Goal: Check status

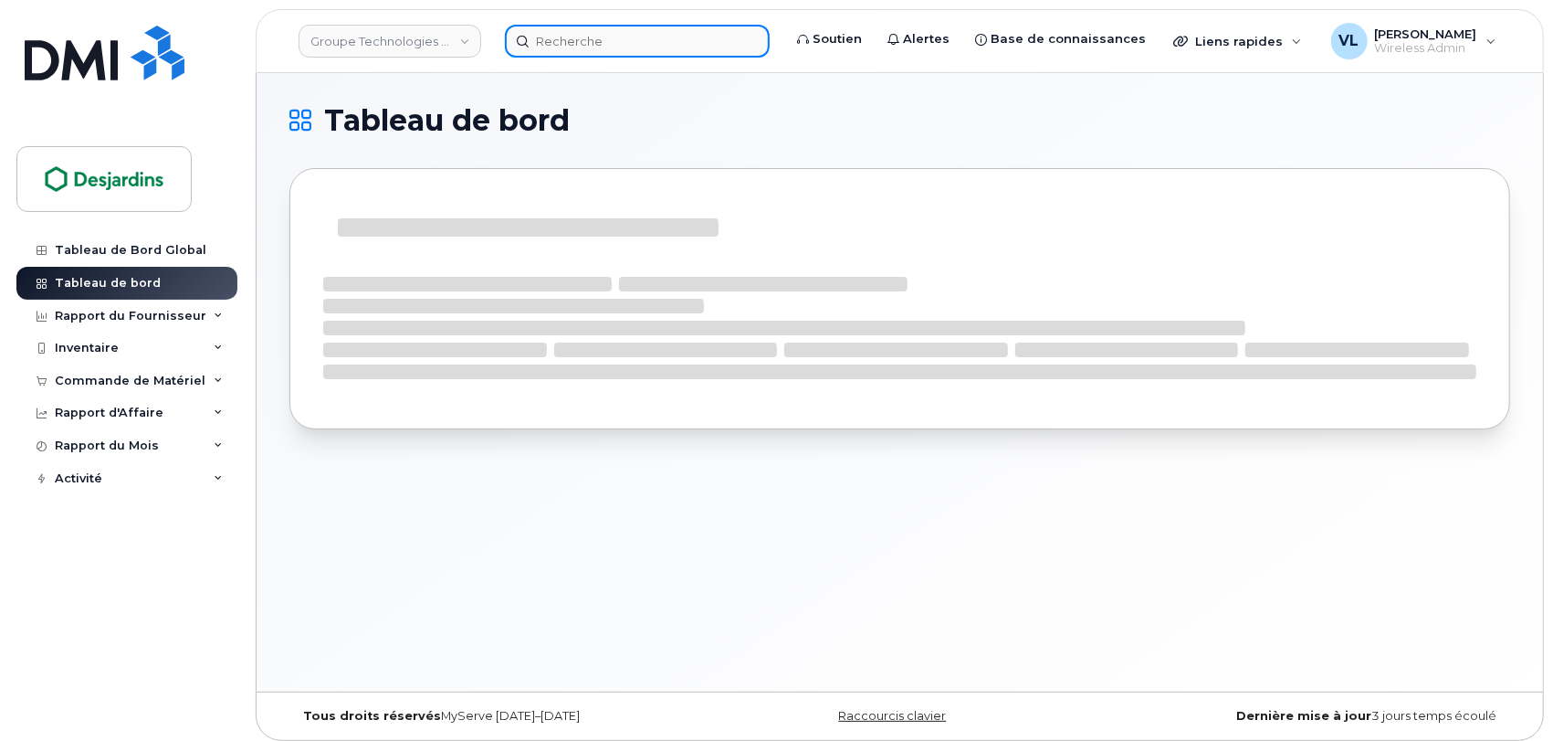
click at [618, 46] on input at bounding box center [637, 41] width 265 height 33
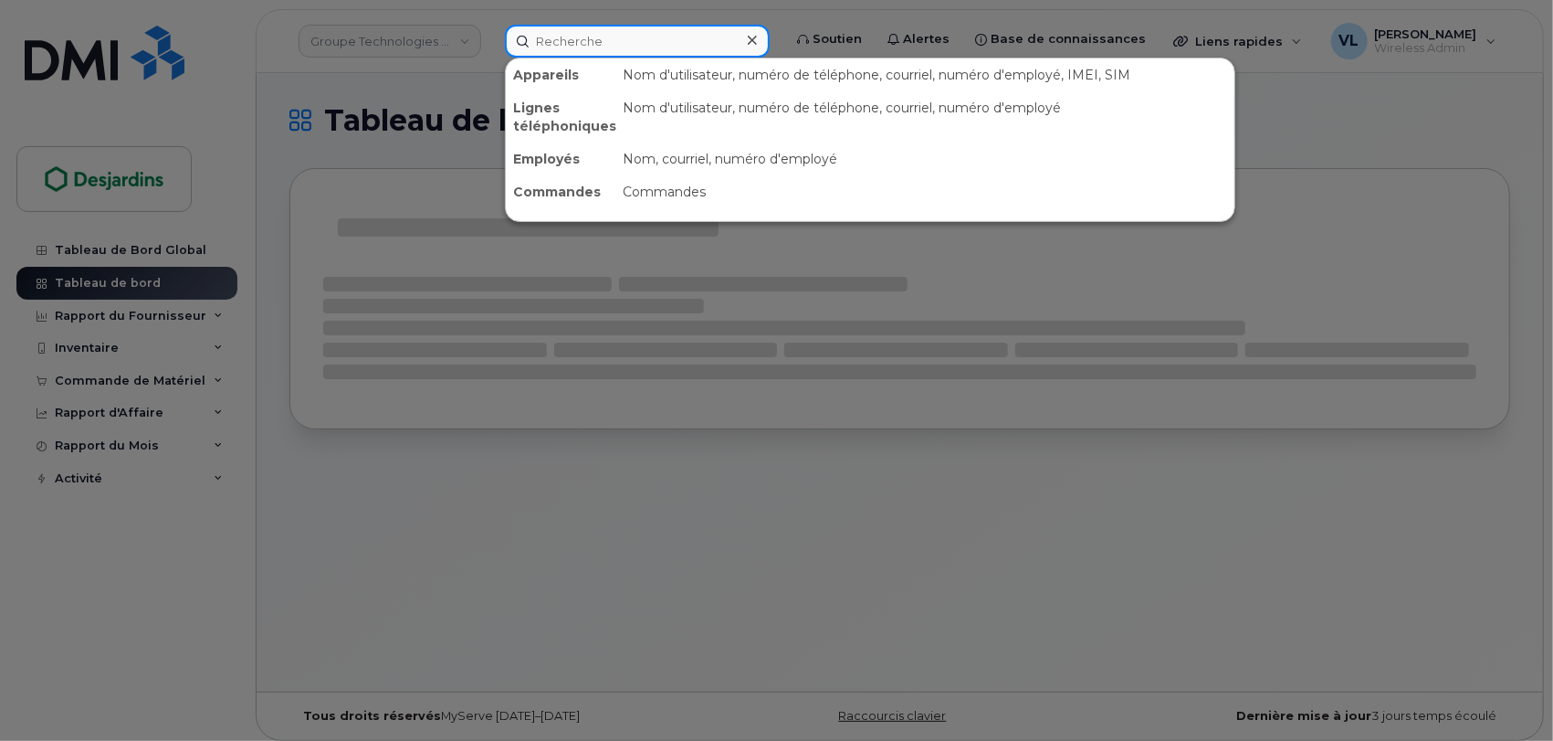
paste input "5148066785"
type input "5148066785"
